Goal: Navigation & Orientation: Find specific page/section

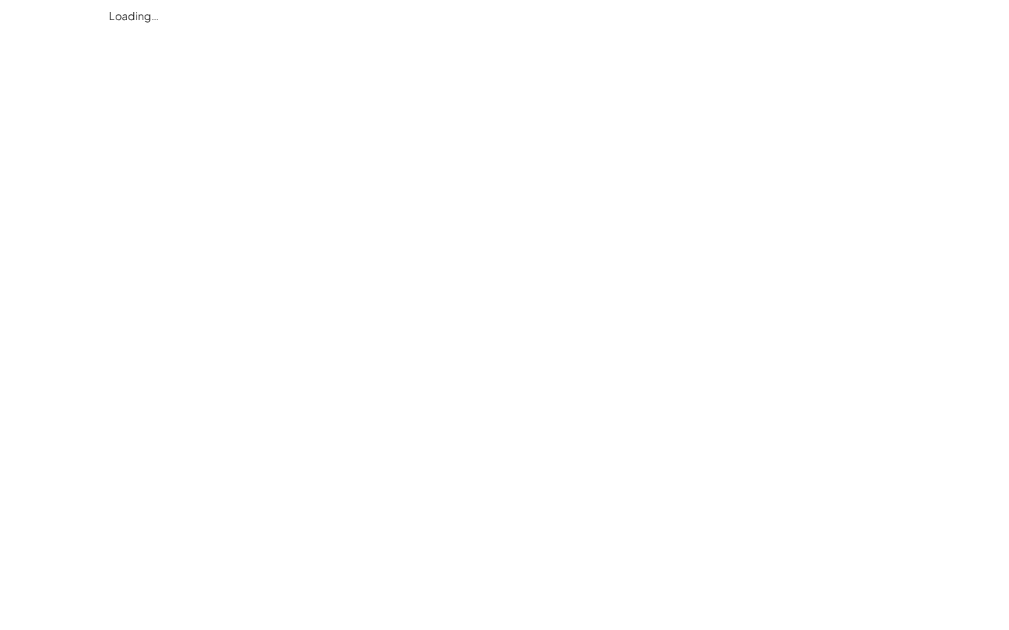
click at [0, 0] on div "Loading…" at bounding box center [0, 0] width 0 height 0
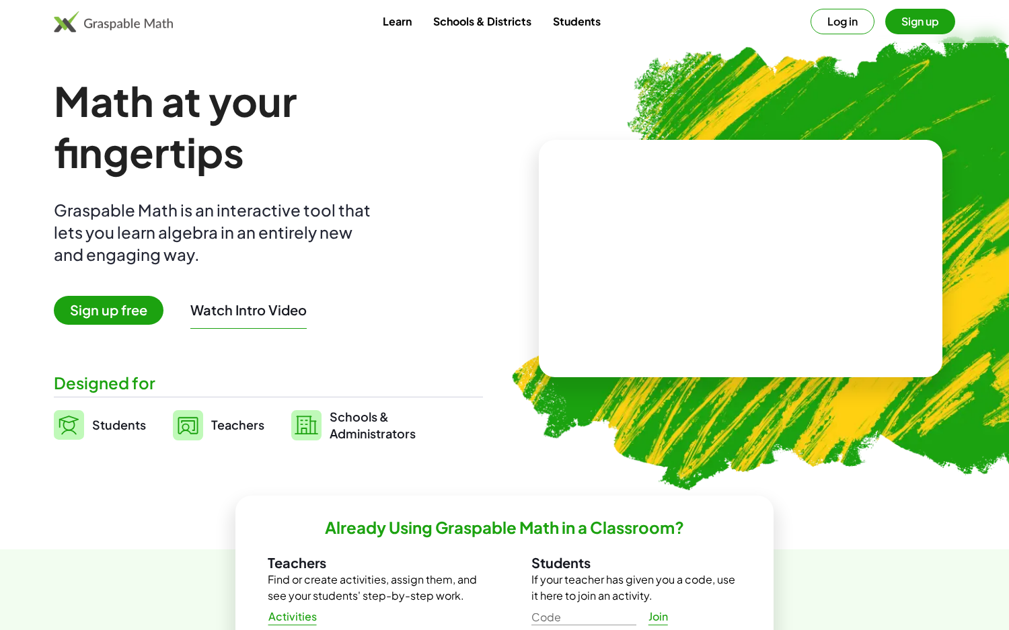
click at [847, 26] on button "Log in" at bounding box center [842, 22] width 64 height 26
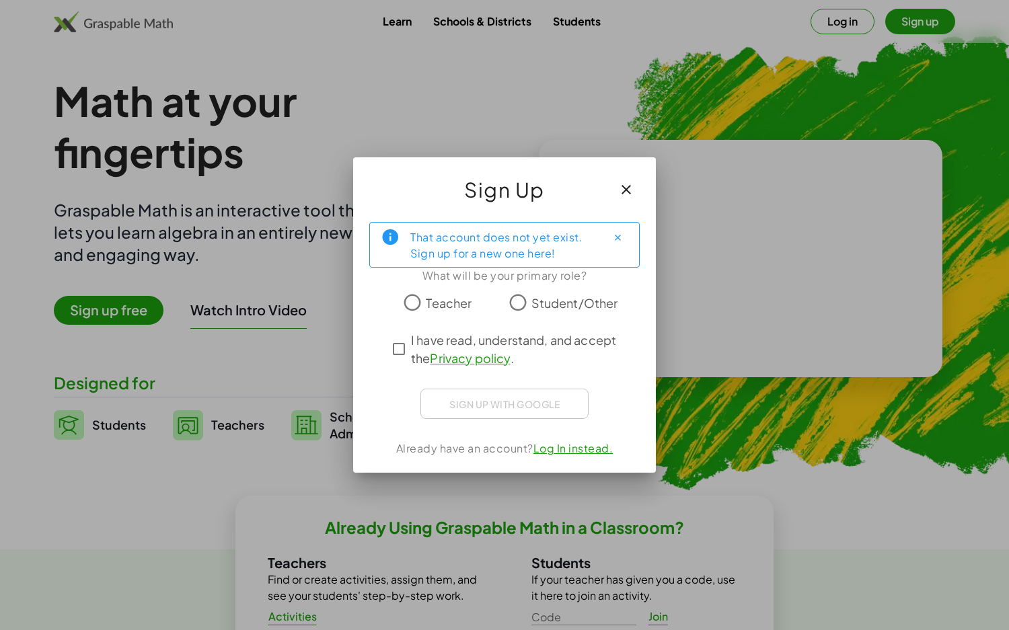
click at [555, 307] on span "Student/Other" at bounding box center [574, 303] width 87 height 18
click at [480, 341] on span "I have read, understand, and accept the Privacy policy ." at bounding box center [516, 349] width 211 height 36
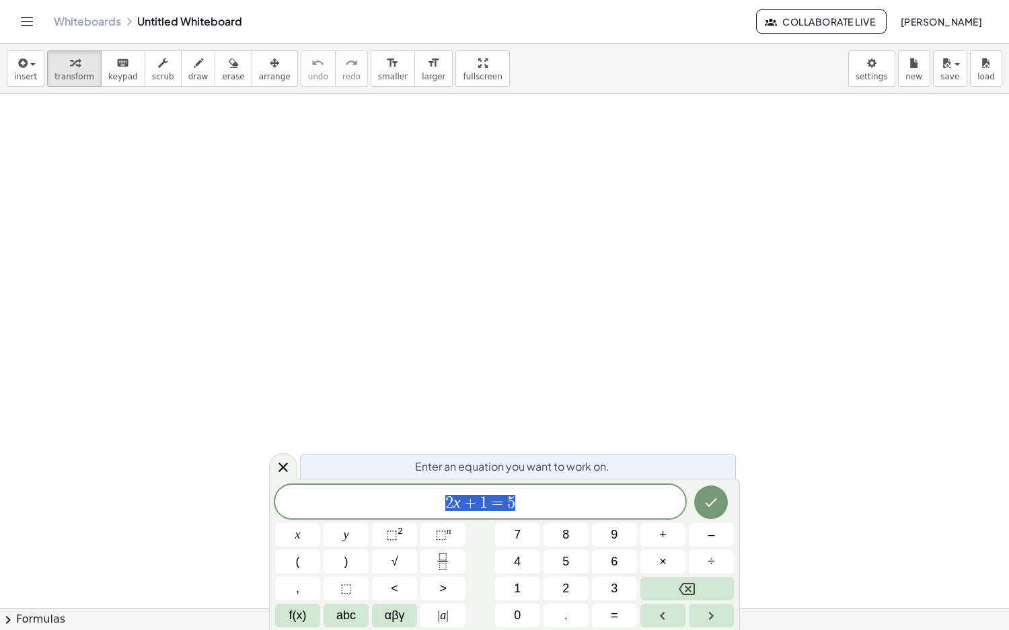
scroll to position [96, 0]
click at [194, 21] on div "Whiteboards Untitled Whiteboard" at bounding box center [405, 21] width 702 height 13
click at [89, 16] on link "Whiteboards" at bounding box center [87, 21] width 67 height 13
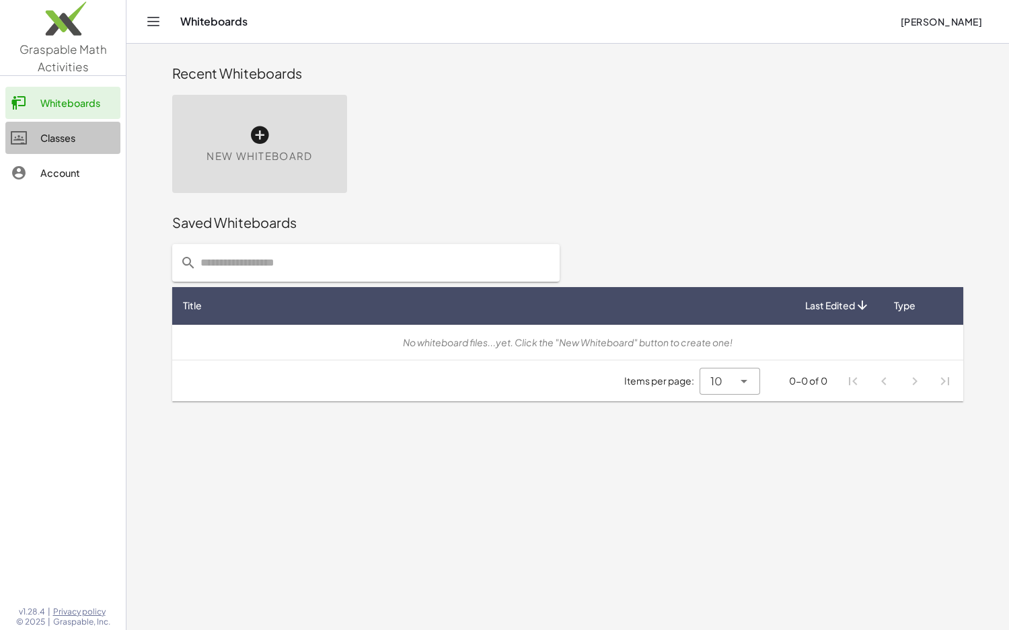
click at [45, 143] on div "Classes" at bounding box center [77, 138] width 75 height 16
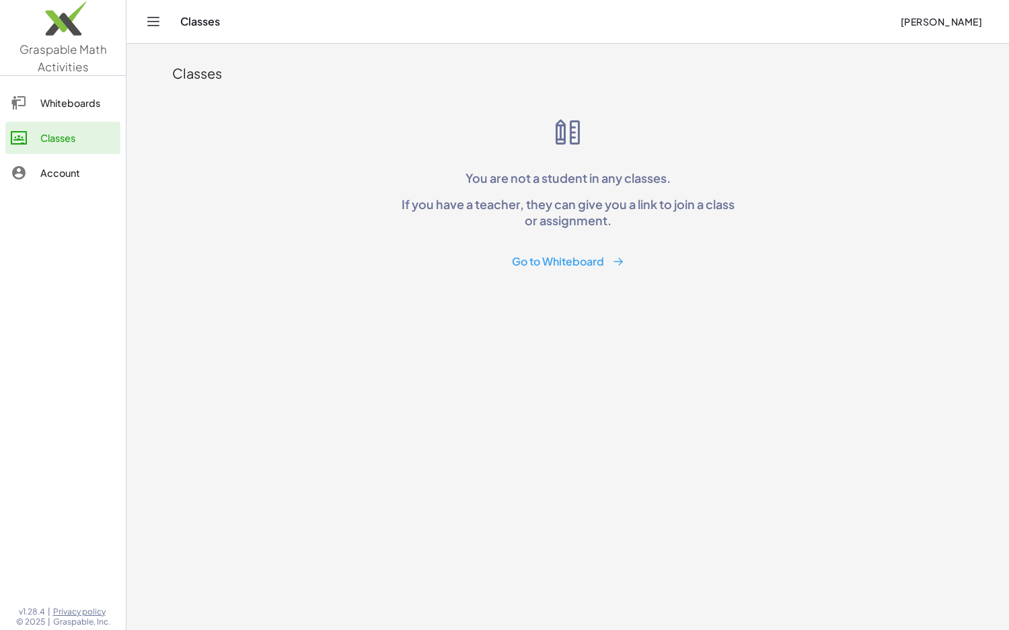
click at [560, 208] on p "If you have a teacher, they can give you a link to join a class or assignment." at bounding box center [567, 212] width 344 height 32
click at [76, 101] on div "Whiteboards" at bounding box center [77, 103] width 75 height 16
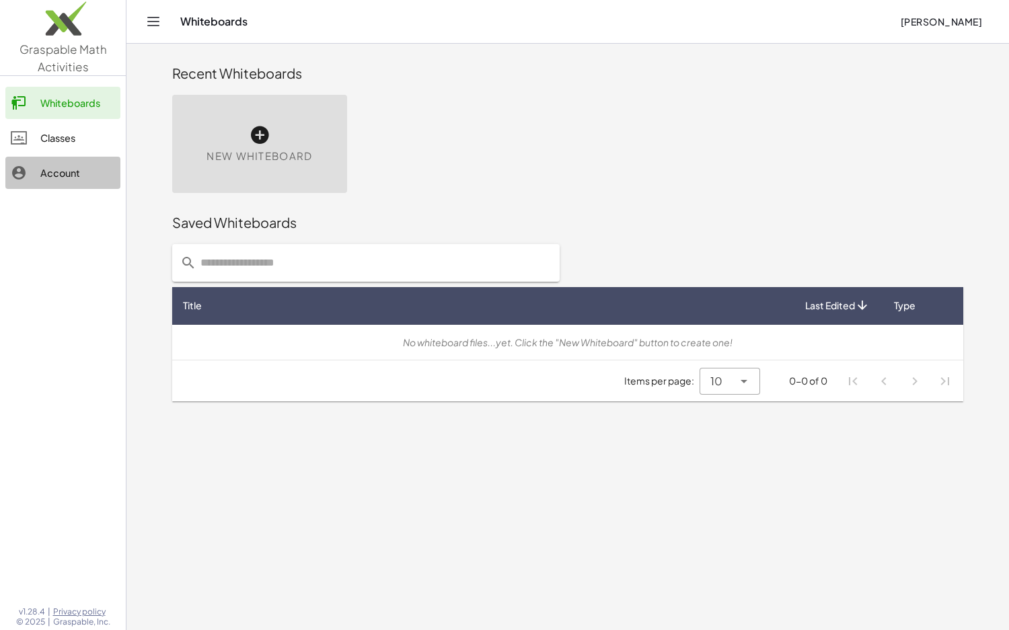
click at [83, 168] on div "Account" at bounding box center [77, 173] width 75 height 16
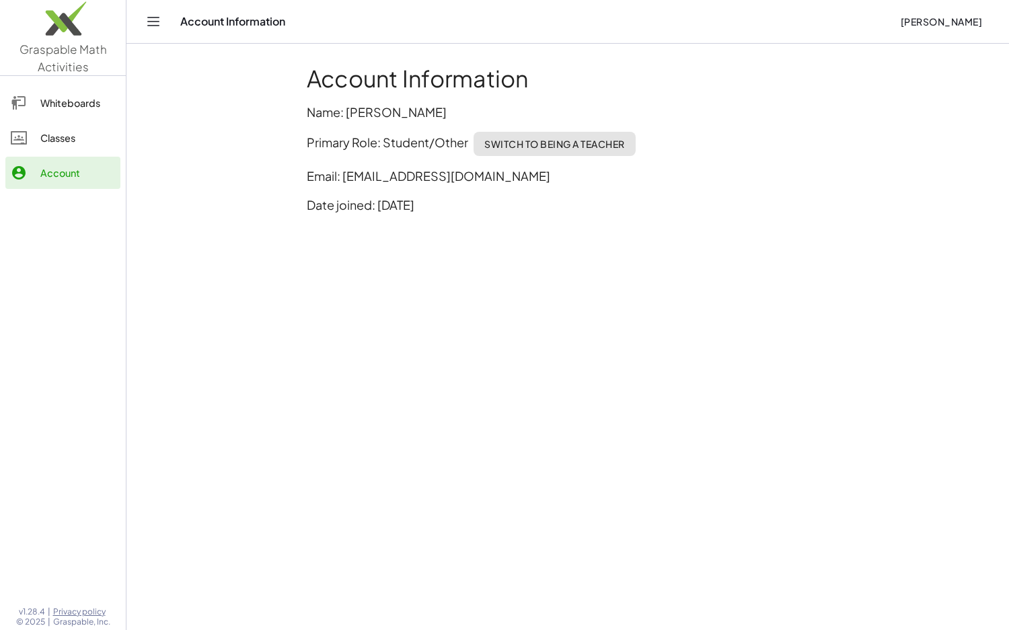
click at [83, 110] on div "Whiteboards" at bounding box center [77, 103] width 75 height 16
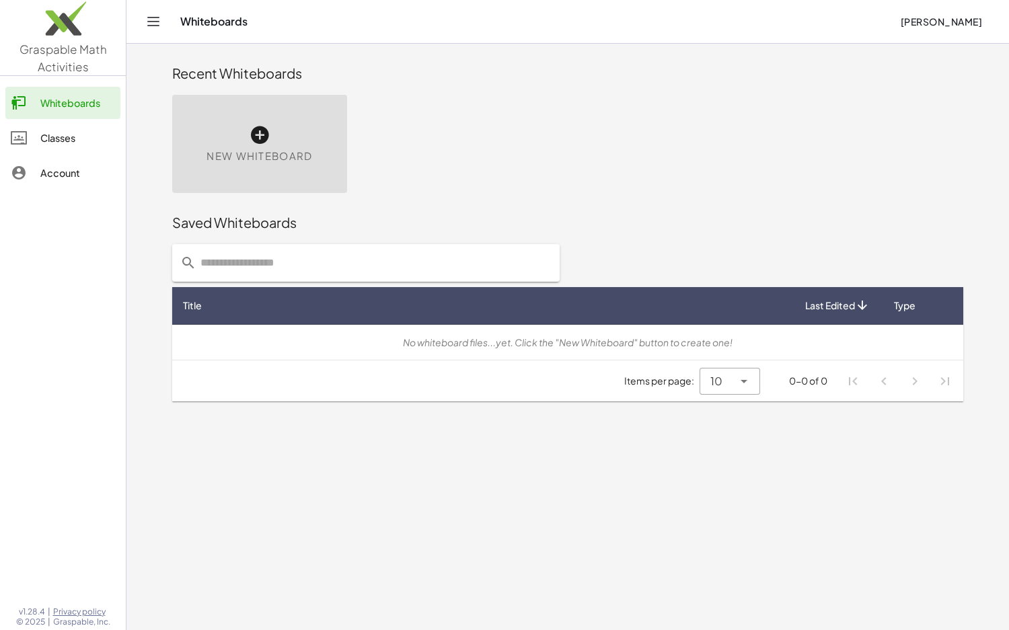
click at [59, 169] on div "Account" at bounding box center [77, 173] width 75 height 16
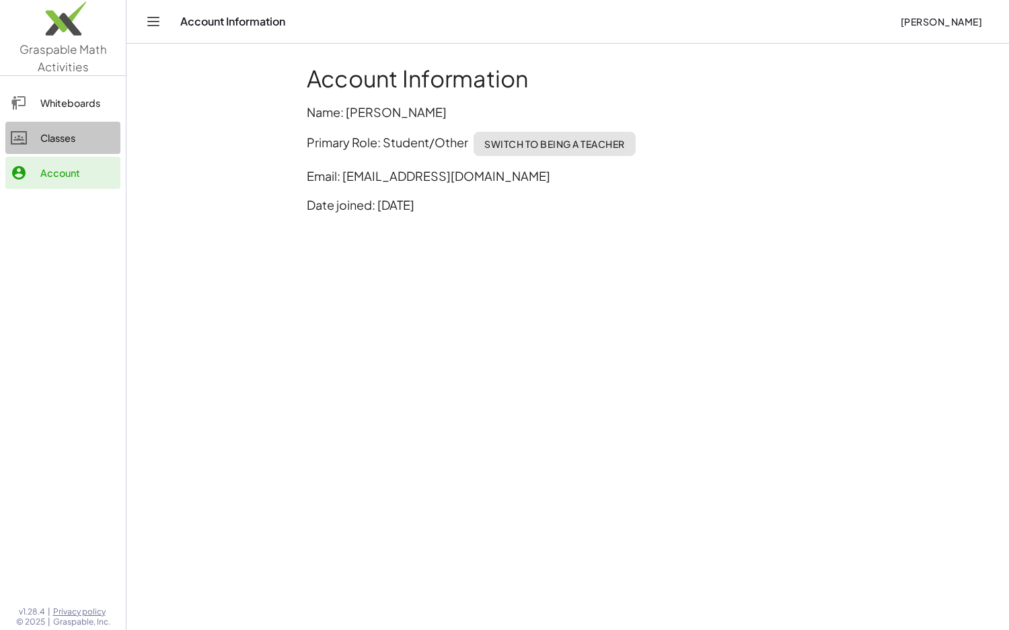
click at [67, 147] on link "Classes" at bounding box center [62, 138] width 115 height 32
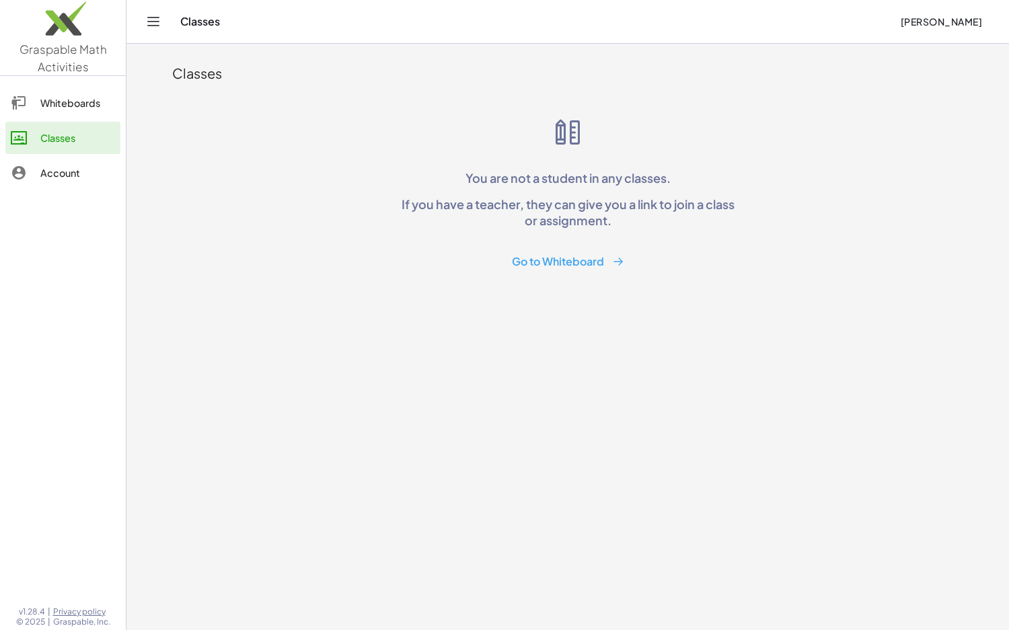
click at [210, 30] on div "Classes Drake Spencer" at bounding box center [568, 21] width 850 height 43
